Goal: Task Accomplishment & Management: Complete application form

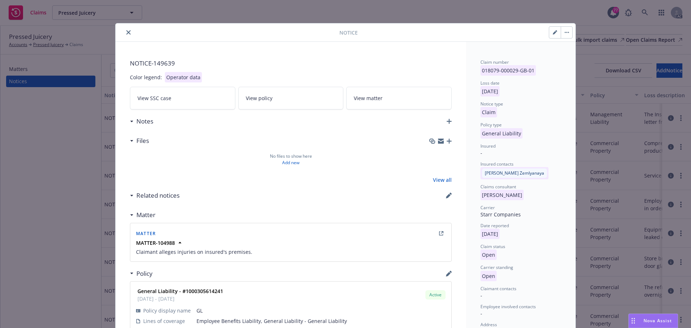
click at [553, 32] on icon "button" at bounding box center [555, 33] width 4 height 4
select select "GENERAL_LIABILITY"
select select "open"
select select "CLAIM"
select select "OPEN"
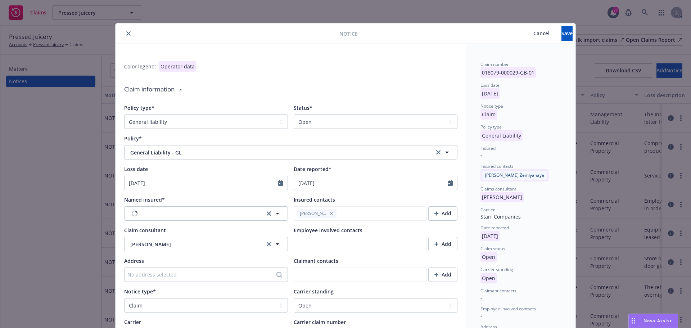
type textarea "x"
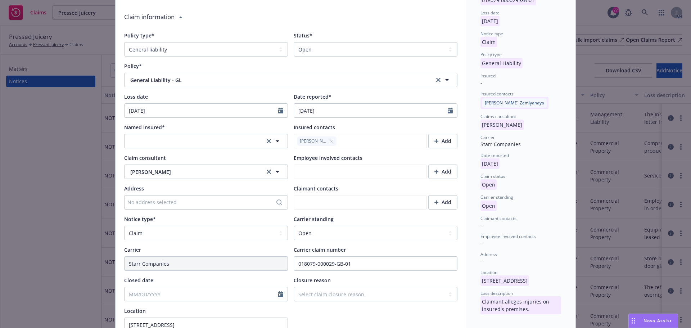
scroll to position [72, 0]
click at [333, 48] on select "Select a status Closed Open" at bounding box center [376, 49] width 164 height 14
select select "closed"
click at [294, 42] on select "Select a status Closed Open" at bounding box center [376, 49] width 164 height 14
type textarea "x"
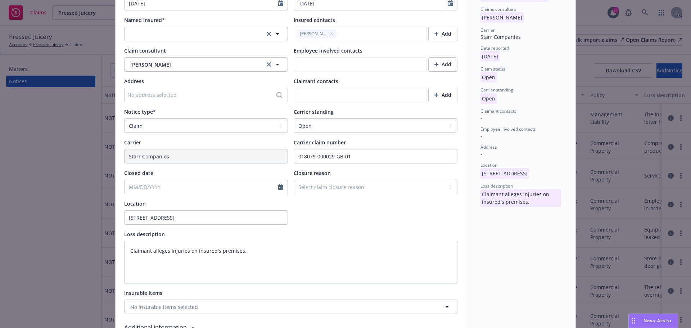
scroll to position [180, 0]
click at [192, 192] on div at bounding box center [206, 186] width 164 height 14
select select "8"
click at [152, 269] on span "26" at bounding box center [155, 271] width 10 height 9
type textarea "x"
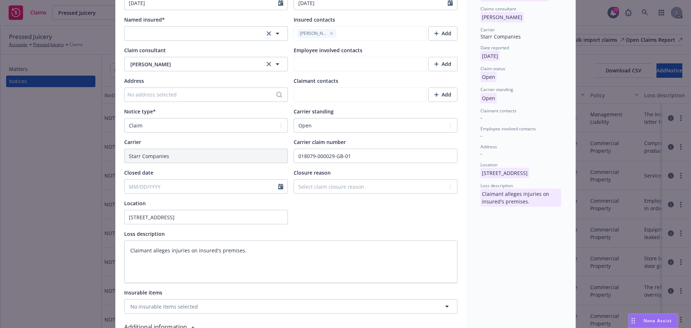
type input "[DATE]"
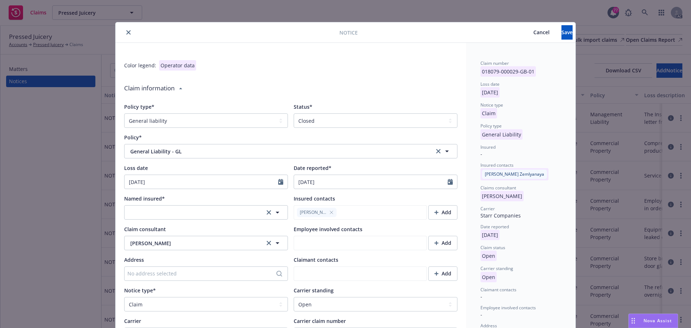
scroll to position [0, 0]
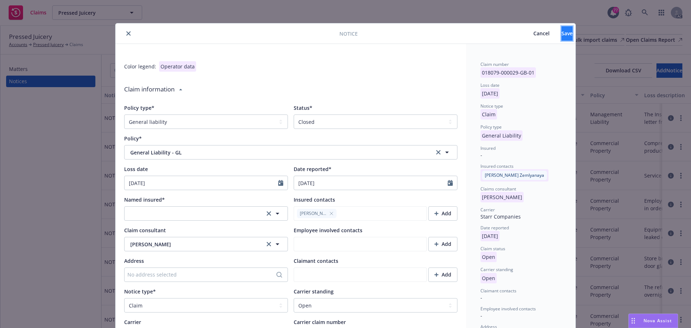
click at [561, 33] on span "Save" at bounding box center [566, 33] width 11 height 7
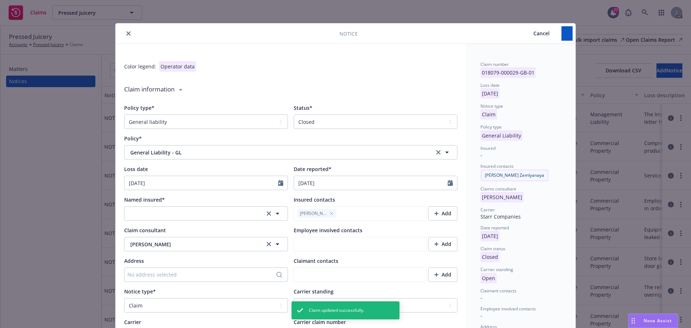
type textarea "x"
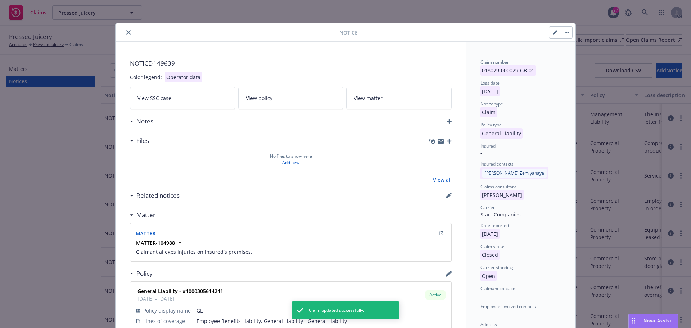
click at [126, 31] on icon "close" at bounding box center [128, 32] width 4 height 4
click at [549, 36] on button "button" at bounding box center [555, 33] width 12 height 12
select select "GENERAL_LIABILITY"
select select "closed"
select select "CLAIM"
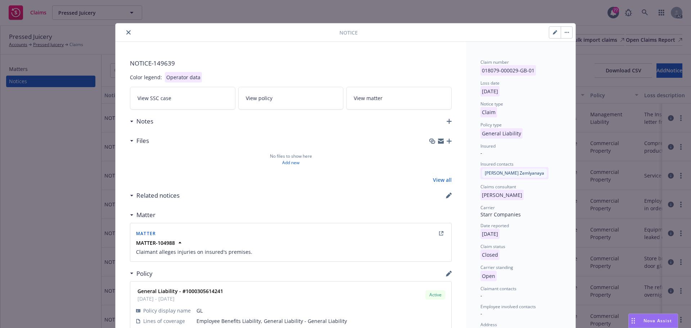
select select "OPEN"
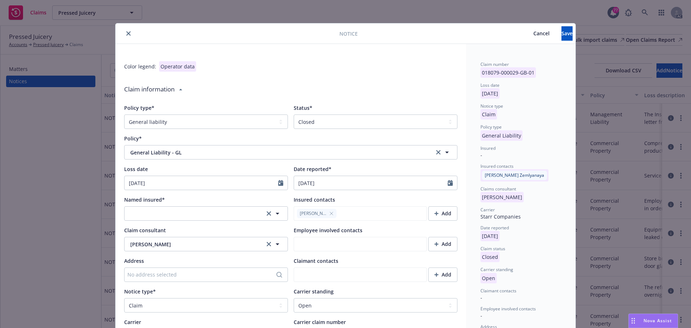
type textarea "x"
click at [129, 33] on button "close" at bounding box center [128, 33] width 9 height 9
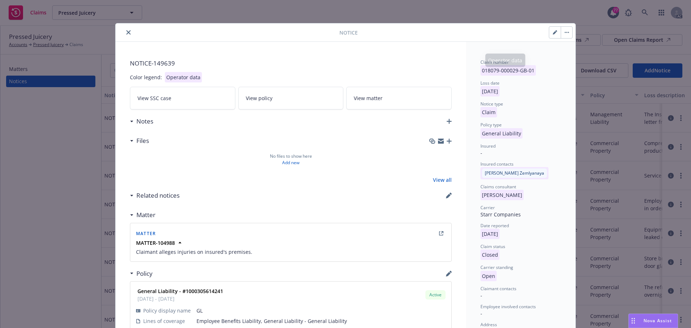
click at [555, 31] on icon "button" at bounding box center [556, 31] width 2 height 2
select select "GENERAL_LIABILITY"
select select "closed"
select select "CLAIM"
select select "OPEN"
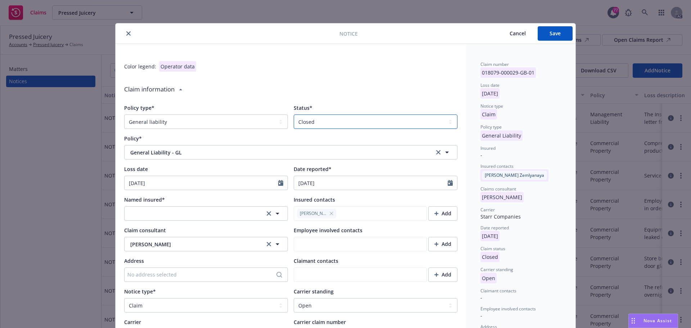
click at [336, 122] on select "Select a status Closed Open" at bounding box center [376, 121] width 164 height 14
click at [294, 114] on select "Select a status Closed Open" at bounding box center [376, 121] width 164 height 14
drag, startPoint x: 555, startPoint y: 35, endPoint x: 545, endPoint y: 45, distance: 14.3
click at [555, 35] on span "Save" at bounding box center [554, 33] width 11 height 7
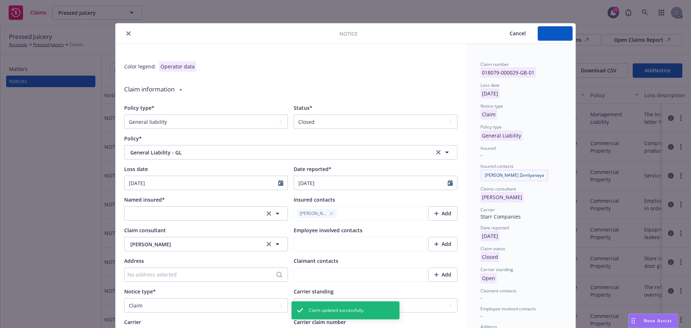
type textarea "x"
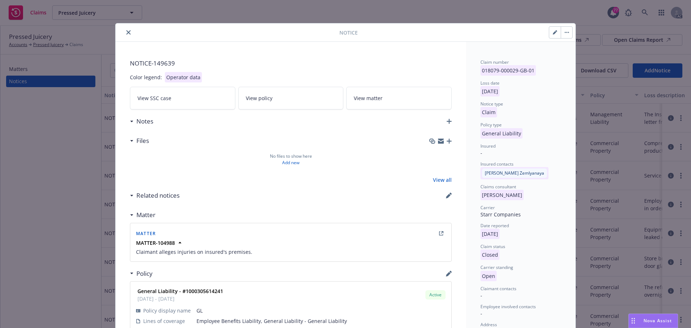
click at [129, 33] on button "close" at bounding box center [128, 32] width 9 height 9
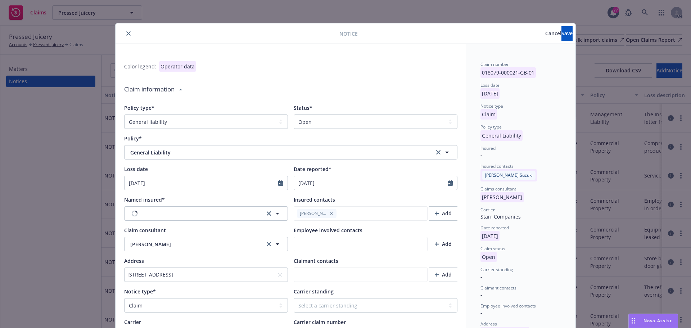
select select "GENERAL_LIABILITY"
select select "open"
select select "CLAIM"
type textarea "x"
click at [334, 118] on select "Select a status Closed Open" at bounding box center [376, 121] width 164 height 14
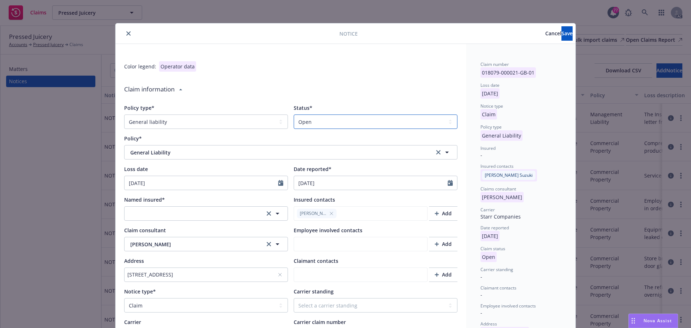
select select "closed"
click at [294, 114] on select "Select a status Closed Open" at bounding box center [376, 121] width 164 height 14
type textarea "x"
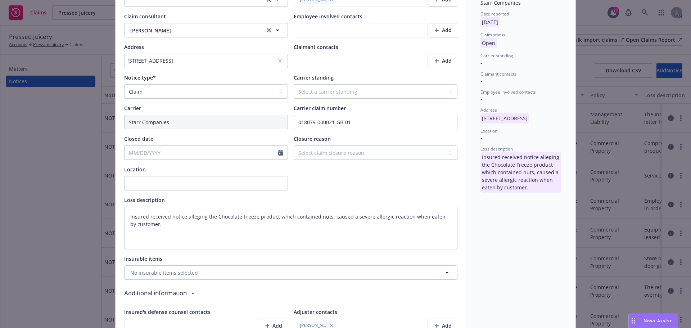
scroll to position [216, 0]
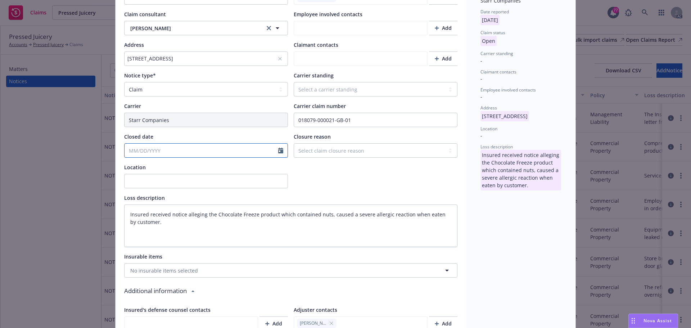
select select "8"
click at [153, 153] on input "Closed date" at bounding box center [201, 151] width 154 height 14
click at [154, 235] on span "26" at bounding box center [155, 235] width 10 height 9
type input "[DATE]"
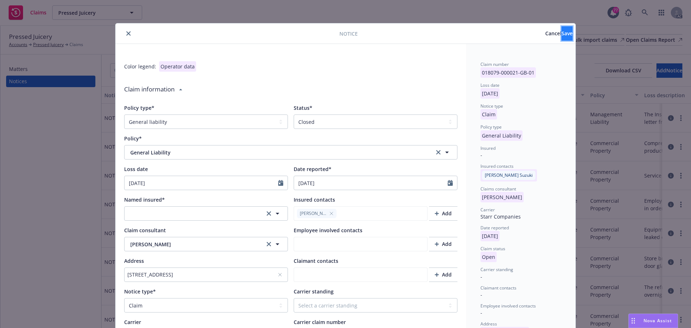
click at [561, 34] on button "Save" at bounding box center [566, 33] width 11 height 14
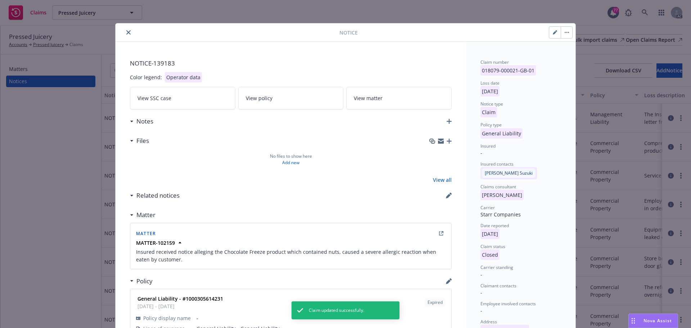
type textarea "x"
click at [126, 36] on button "close" at bounding box center [128, 32] width 9 height 9
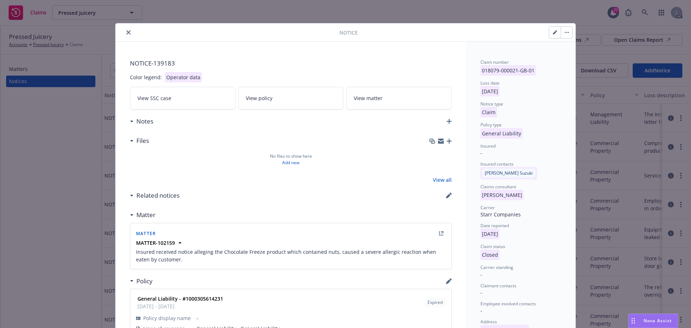
click at [553, 33] on icon "button" at bounding box center [555, 33] width 4 height 4
select select "GENERAL_LIABILITY"
select select "closed"
select select "CLAIM"
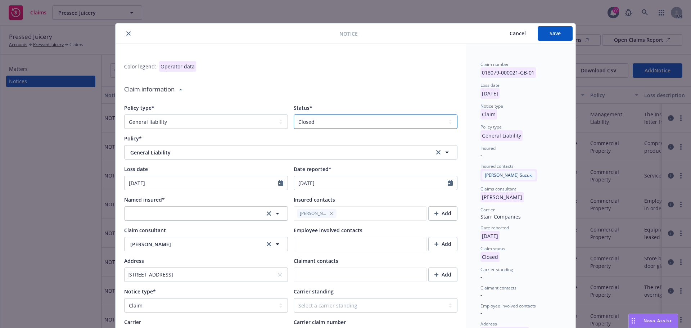
click at [371, 121] on select "Select a status Closed Open" at bounding box center [376, 121] width 164 height 14
click at [294, 114] on select "Select a status Closed Open" at bounding box center [376, 121] width 164 height 14
click at [549, 29] on button "Save" at bounding box center [554, 33] width 35 height 14
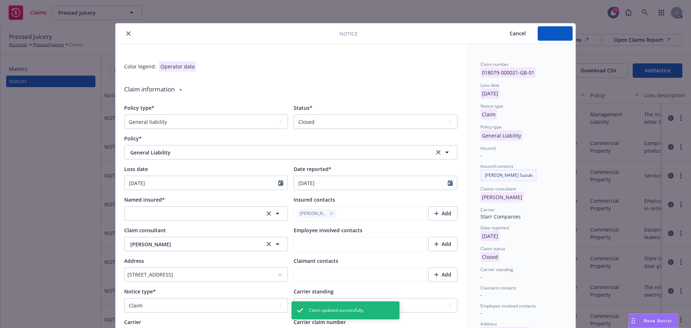
type textarea "x"
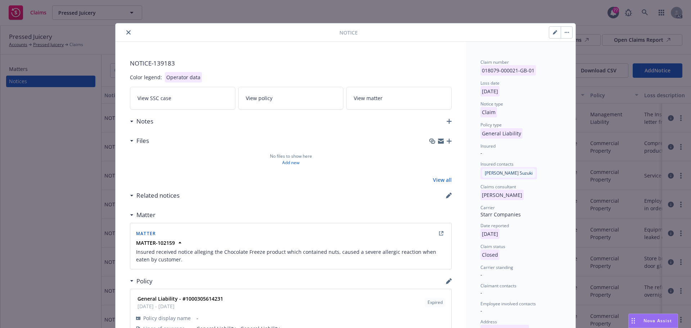
click at [124, 35] on button "close" at bounding box center [128, 32] width 9 height 9
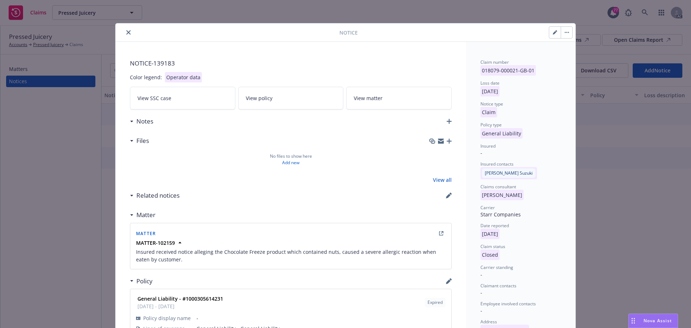
click at [554, 29] on button "button" at bounding box center [555, 33] width 12 height 12
select select "GENERAL_LIABILITY"
select select "closed"
select select "CLAIM"
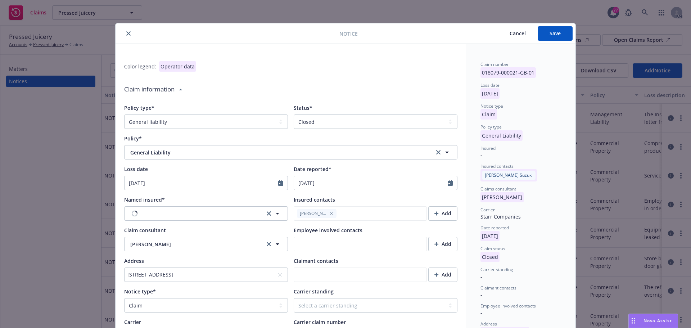
type textarea "x"
click at [338, 123] on select "Select a status Closed Open" at bounding box center [376, 121] width 164 height 14
select select "open"
click at [294, 114] on select "Select a status Closed Open" at bounding box center [376, 121] width 164 height 14
type textarea "x"
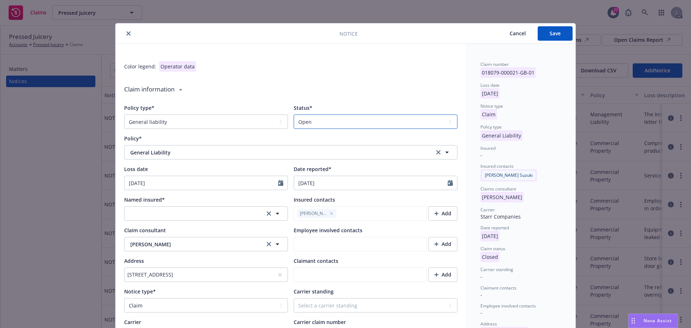
click at [323, 121] on select "Select a status Closed Open" at bounding box center [376, 121] width 164 height 14
select select "closed"
click at [294, 114] on select "Select a status Closed Open" at bounding box center [376, 121] width 164 height 14
type textarea "x"
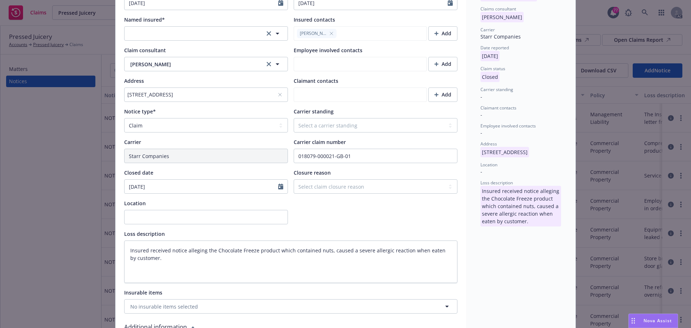
scroll to position [216, 0]
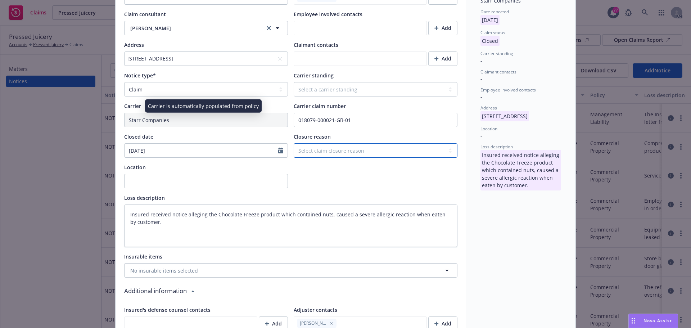
click at [307, 148] on select "Select claim closure reason Administrative closure Closed Closed no liability f…" at bounding box center [376, 150] width 164 height 14
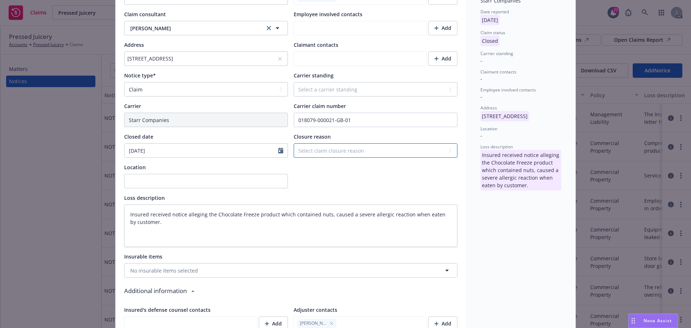
select select "administrative-closure"
click at [294, 143] on select "Select claim closure reason Administrative closure Closed Closed no liability f…" at bounding box center [376, 150] width 164 height 14
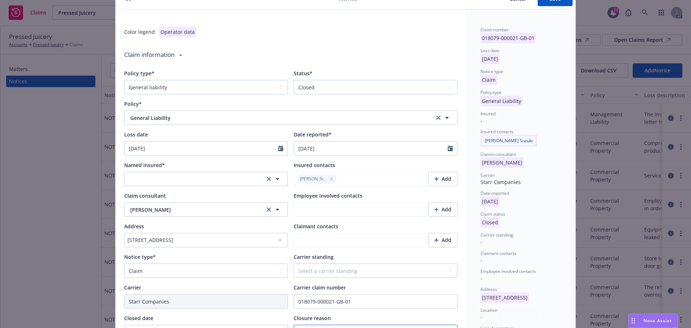
scroll to position [0, 0]
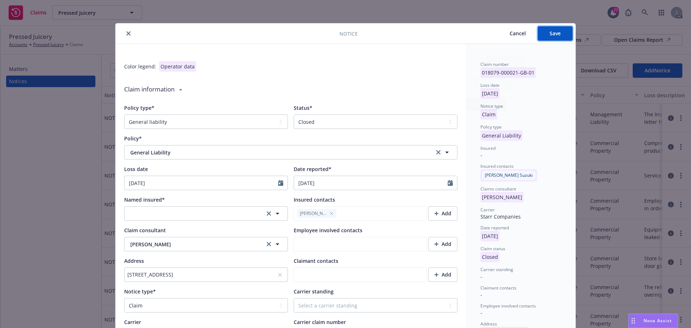
drag, startPoint x: 551, startPoint y: 36, endPoint x: 358, endPoint y: 77, distance: 198.2
click at [552, 36] on span "Save" at bounding box center [554, 33] width 11 height 7
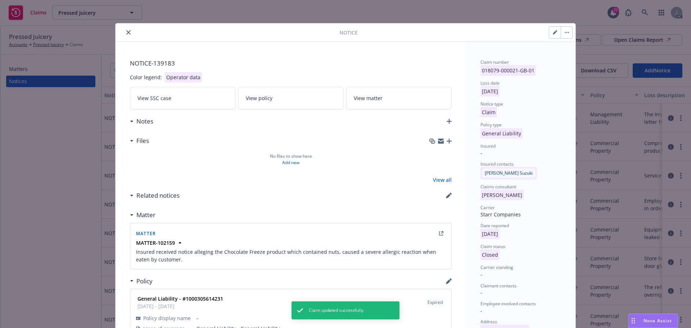
type textarea "x"
click at [126, 33] on icon "close" at bounding box center [128, 32] width 4 height 4
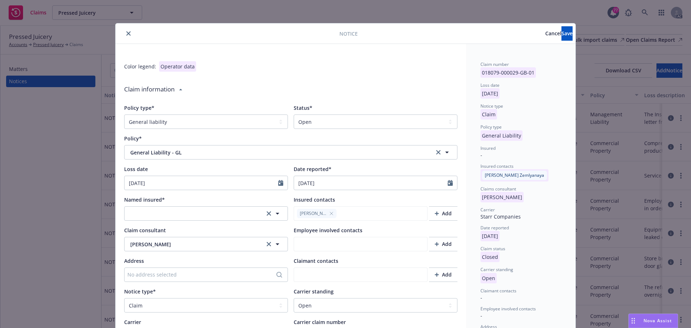
select select "GENERAL_LIABILITY"
select select "open"
select select "CLAIM"
select select "OPEN"
select select "closed"
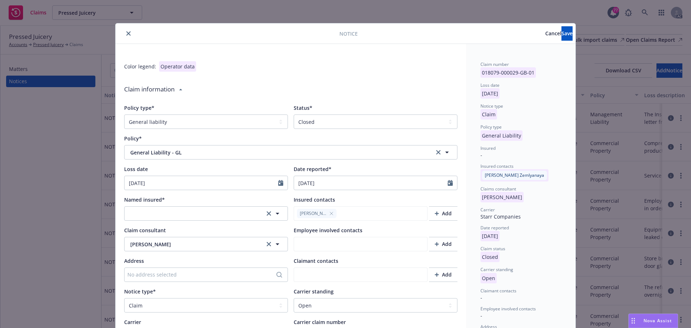
click at [294, 114] on select "Select a status Closed Open" at bounding box center [376, 121] width 164 height 14
type textarea "x"
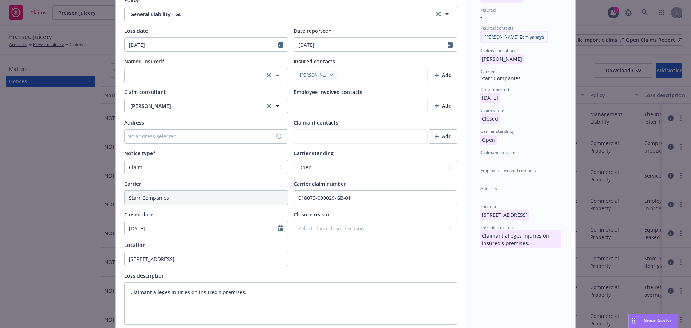
scroll to position [180, 0]
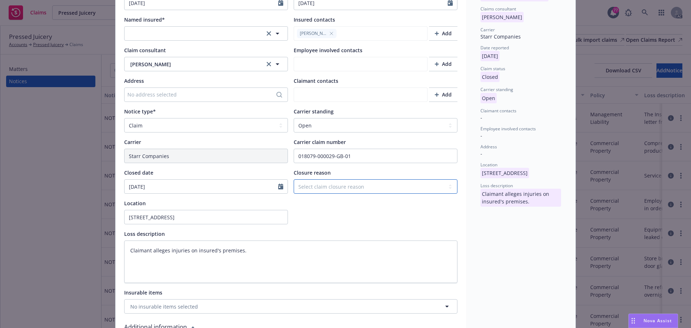
click at [314, 188] on select "Select claim closure reason Administrative closure Closed Closed no liability f…" at bounding box center [376, 186] width 164 height 14
select select "administrative-closure"
click at [294, 179] on select "Select claim closure reason Administrative closure Closed Closed no liability f…" at bounding box center [376, 186] width 164 height 14
click at [437, 211] on div at bounding box center [376, 211] width 164 height 25
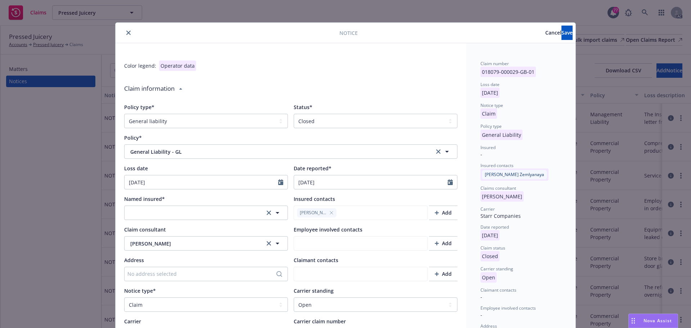
scroll to position [0, 0]
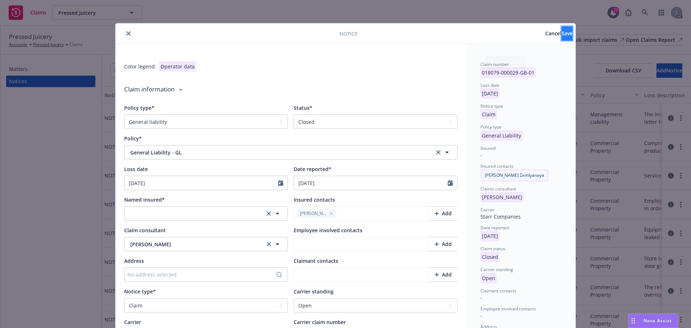
click at [561, 35] on button "Save" at bounding box center [566, 33] width 11 height 14
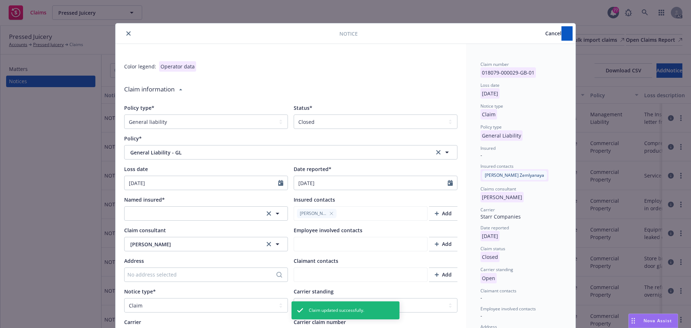
type textarea "x"
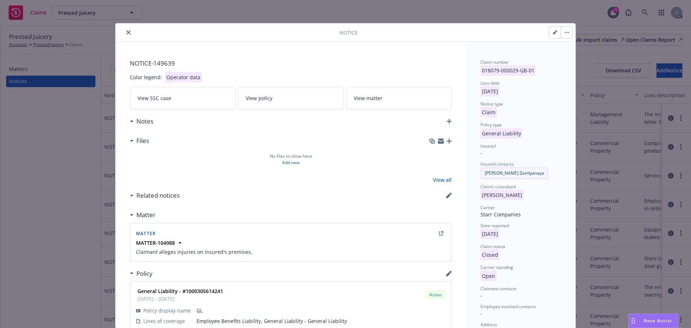
click at [126, 35] on button "close" at bounding box center [128, 32] width 9 height 9
